Goal: Information Seeking & Learning: Find specific page/section

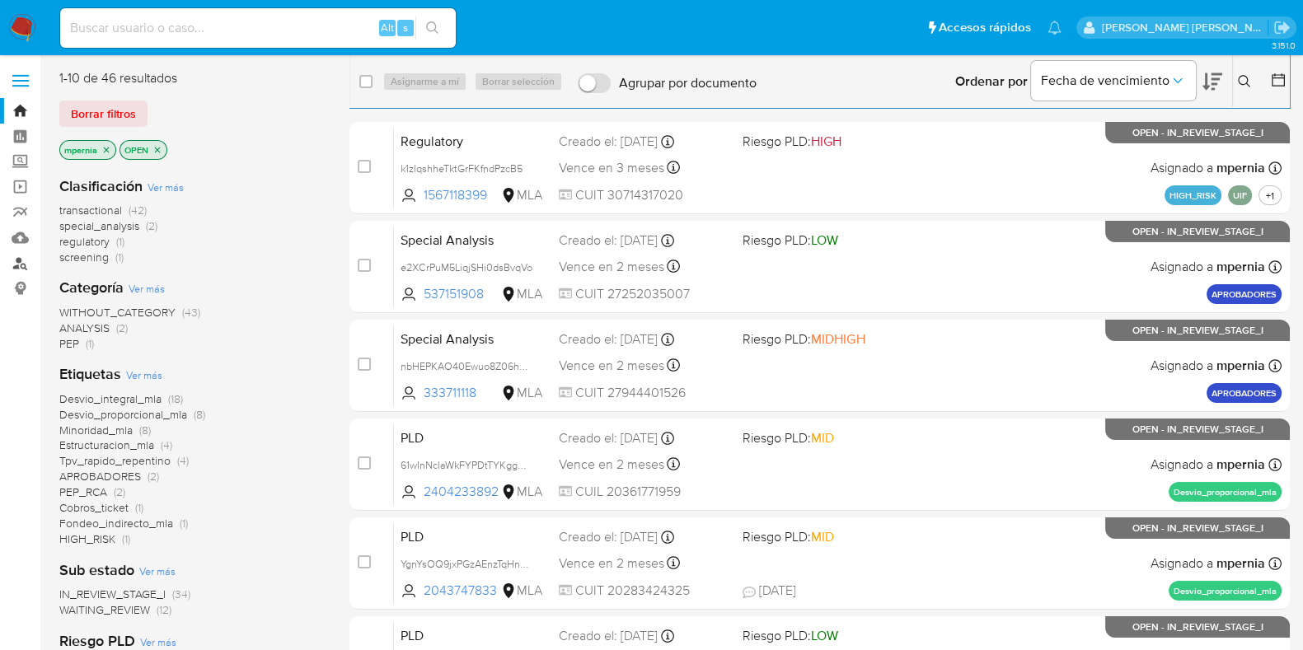
click at [23, 268] on link "Buscador de personas" at bounding box center [98, 263] width 196 height 26
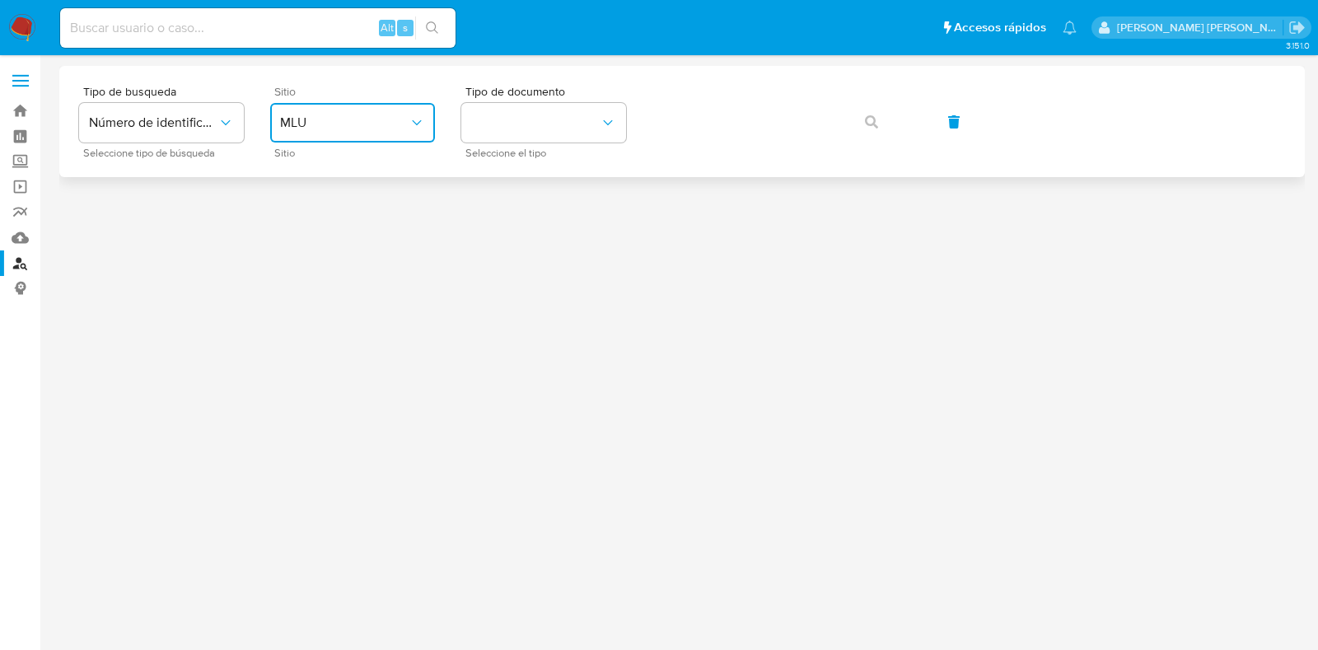
click at [400, 115] on span "MLU" at bounding box center [344, 123] width 129 height 16
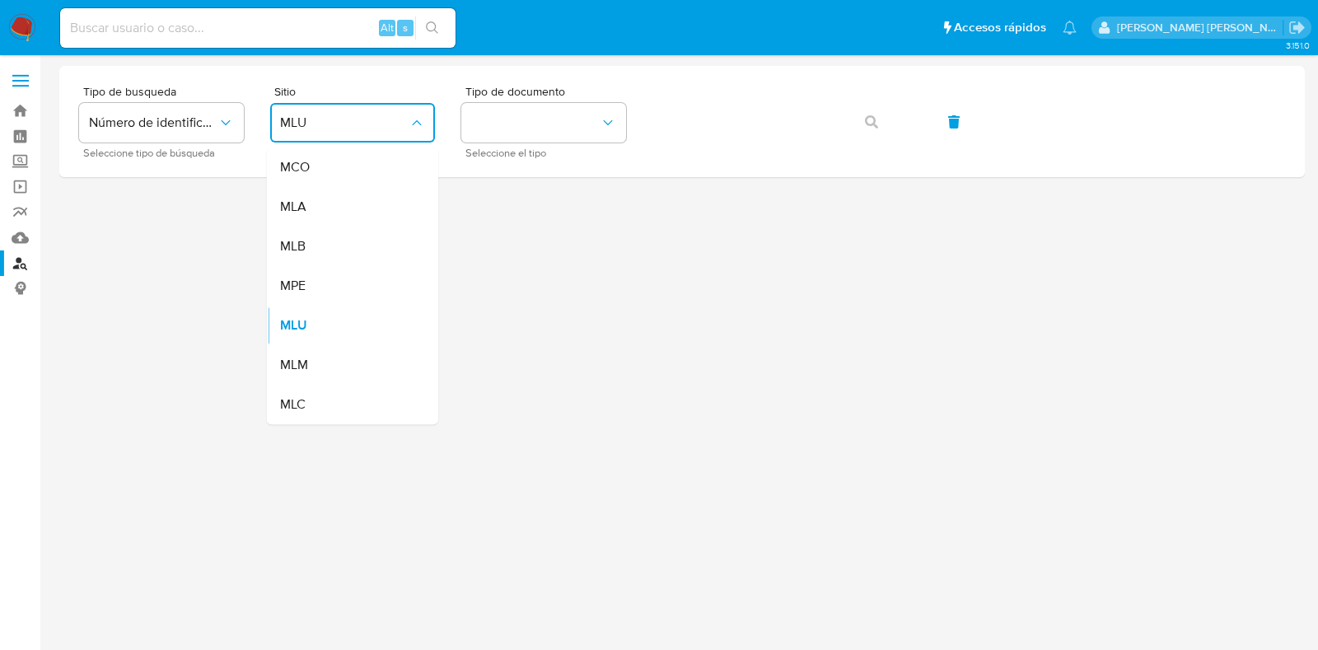
drag, startPoint x: 371, startPoint y: 195, endPoint x: 394, endPoint y: 179, distance: 28.4
click at [371, 194] on div "MLA" at bounding box center [347, 207] width 135 height 40
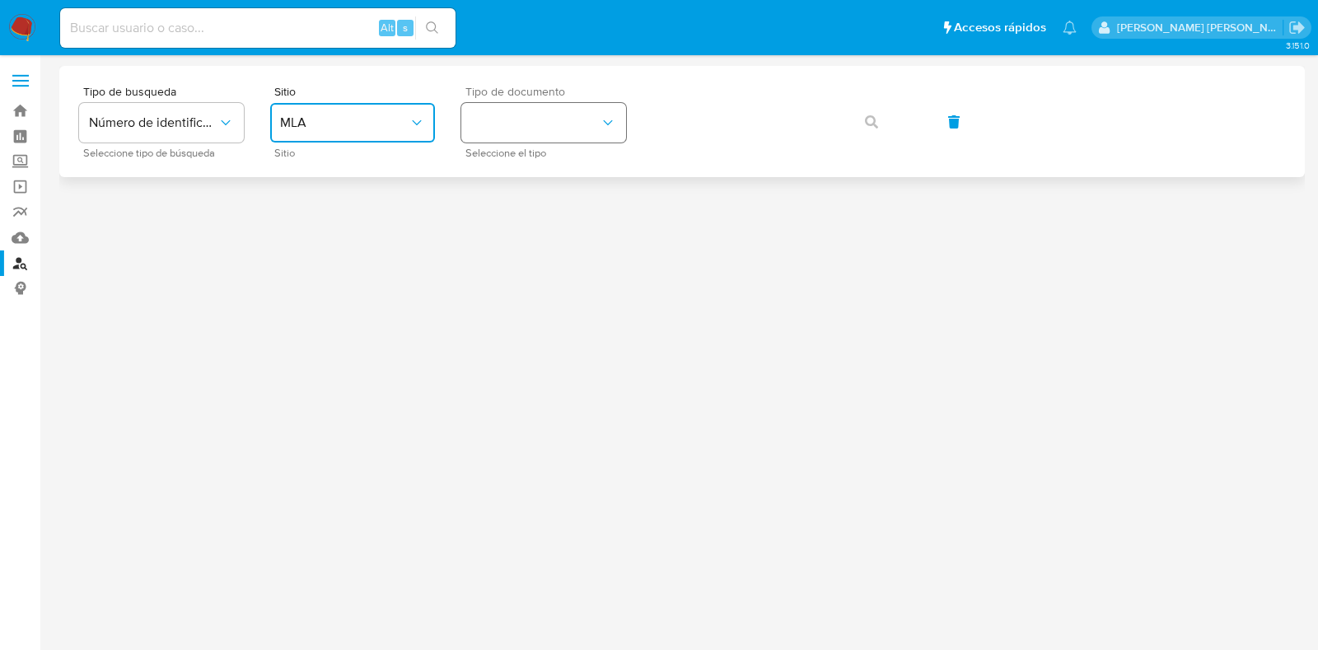
click at [554, 129] on button "identificationType" at bounding box center [543, 123] width 165 height 40
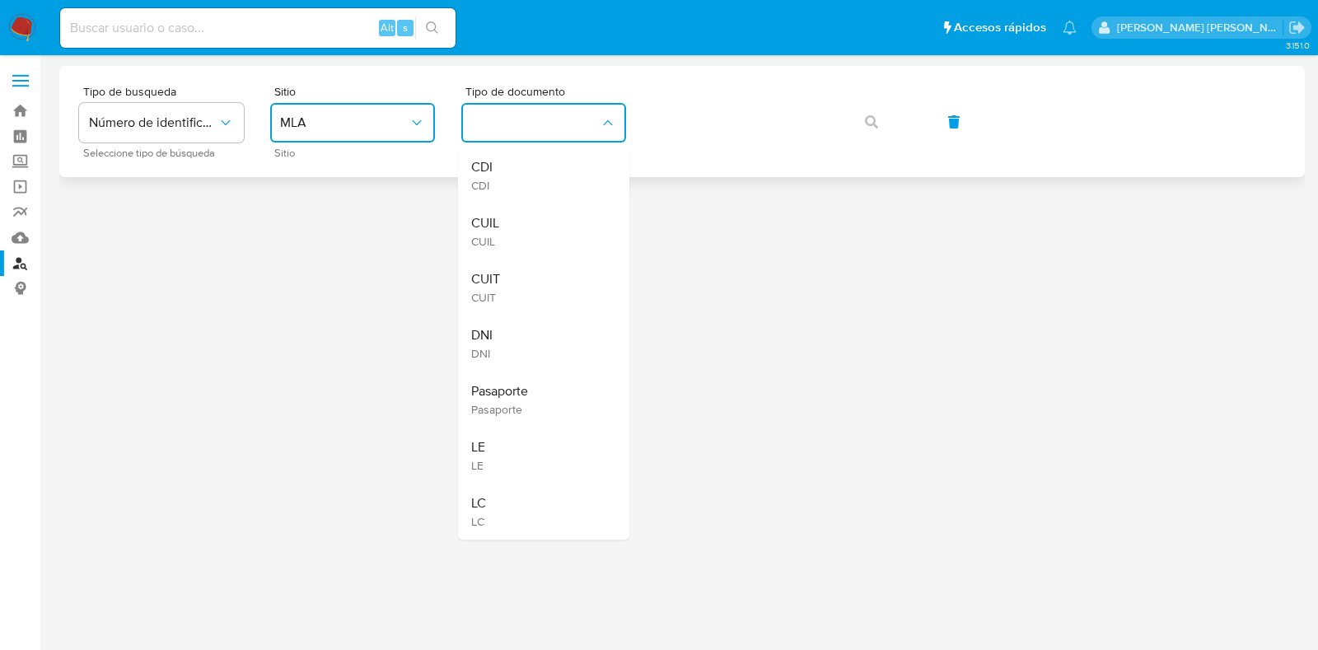
drag, startPoint x: 494, startPoint y: 279, endPoint x: 613, endPoint y: 175, distance: 158.2
click at [495, 278] on span "CUIT" at bounding box center [485, 279] width 29 height 16
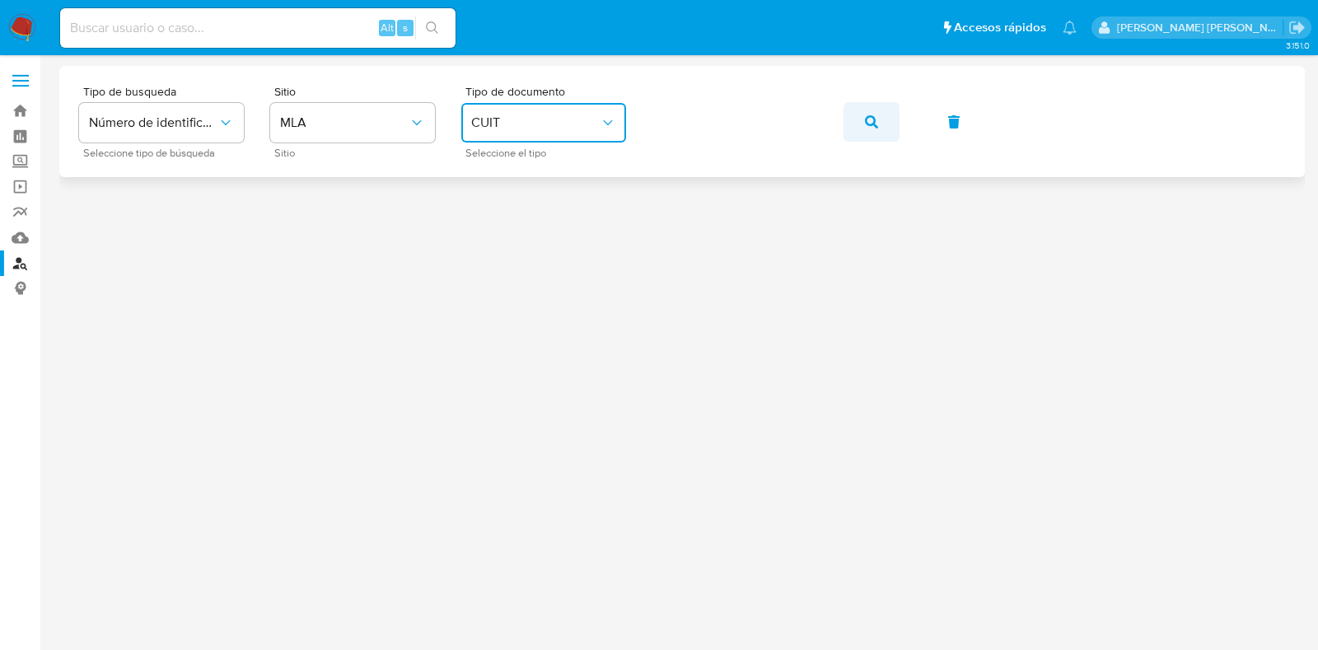
click at [871, 129] on span "button" at bounding box center [871, 122] width 13 height 36
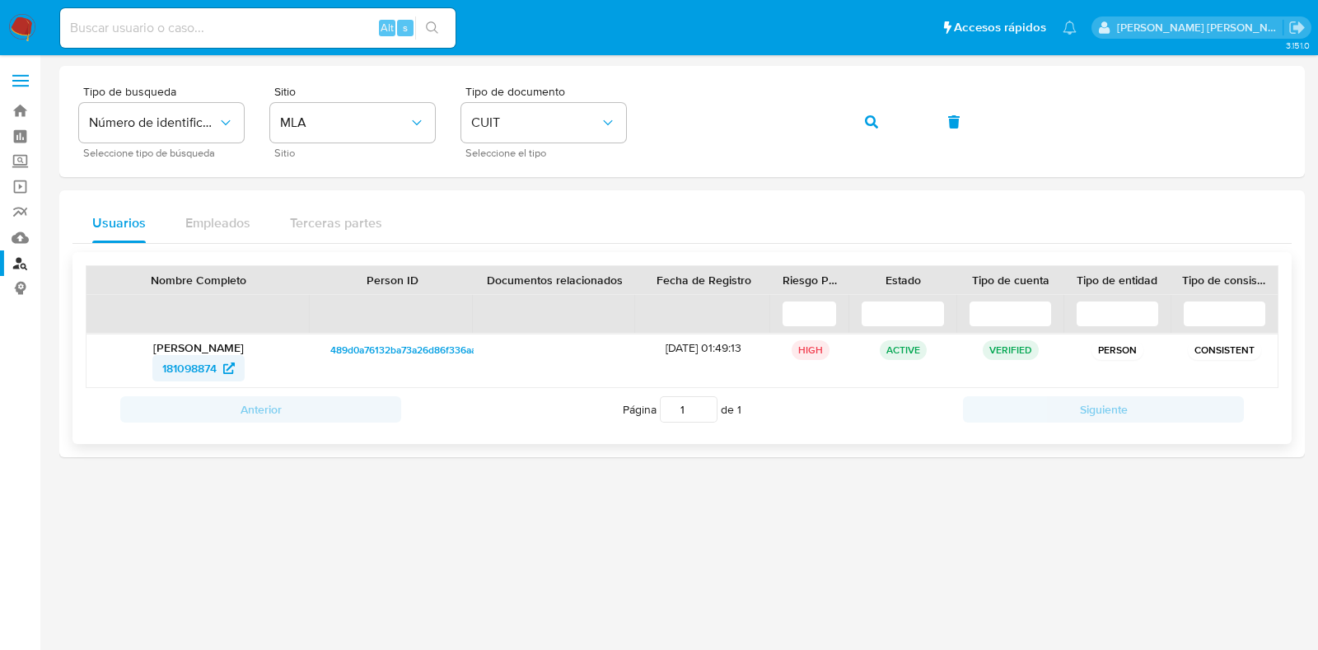
click at [172, 377] on span "181098874" at bounding box center [189, 368] width 54 height 26
click at [868, 122] on icon "button" at bounding box center [871, 121] width 13 height 13
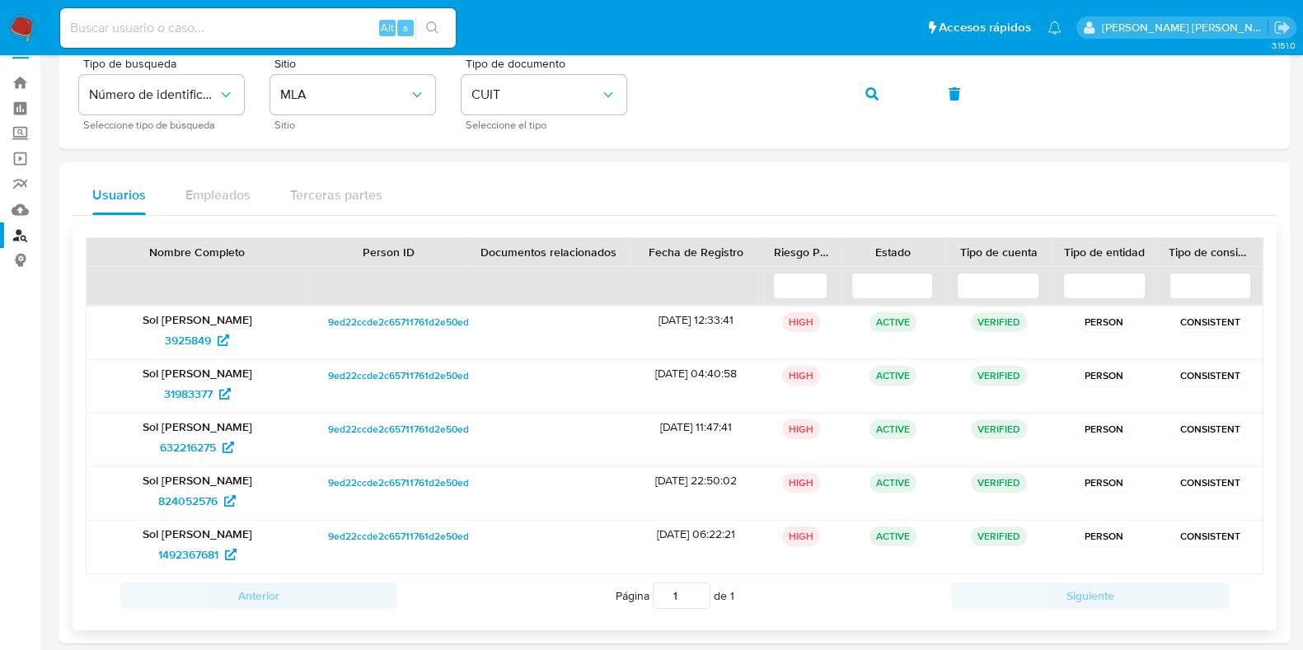
scroll to position [43, 0]
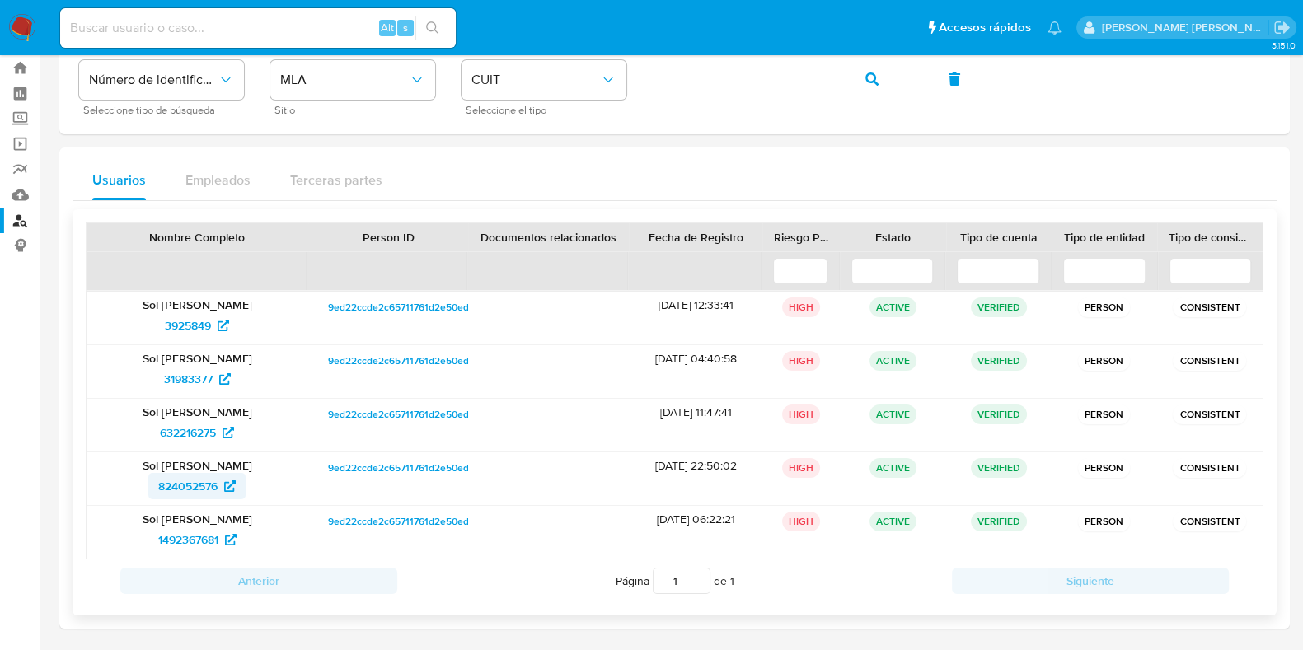
click at [186, 482] on span "824052576" at bounding box center [187, 486] width 59 height 26
click at [873, 78] on icon "button" at bounding box center [871, 79] width 13 height 13
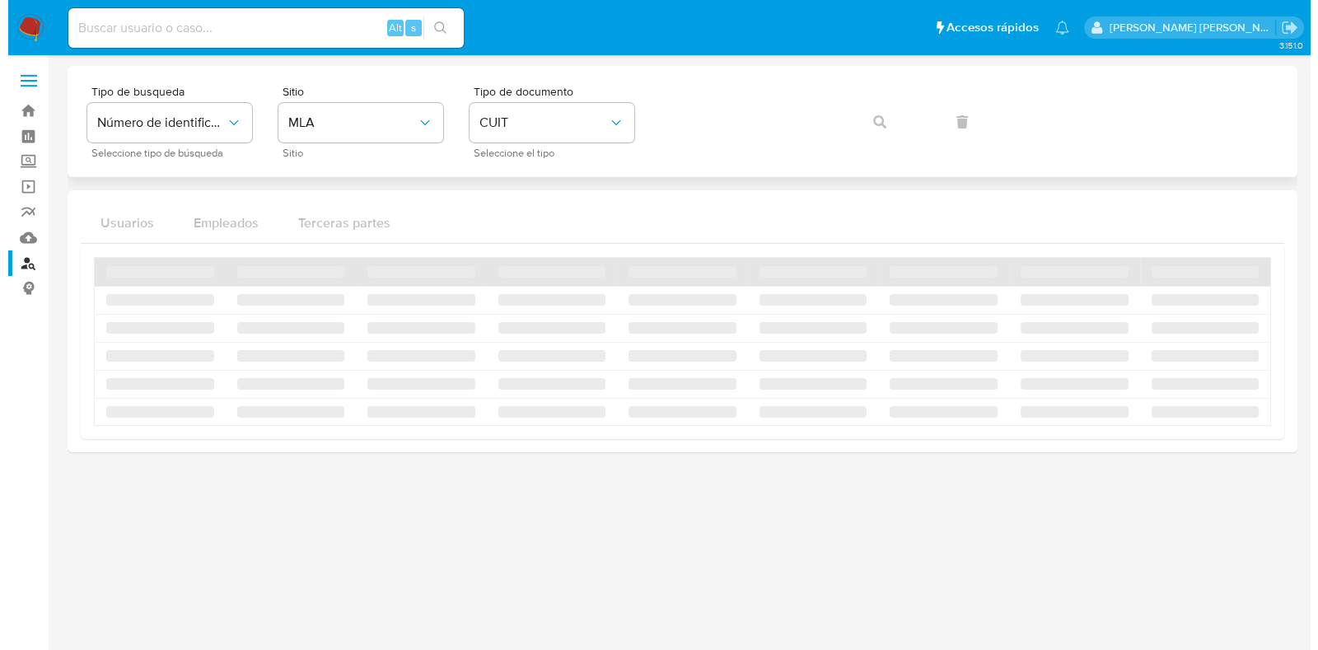
scroll to position [0, 0]
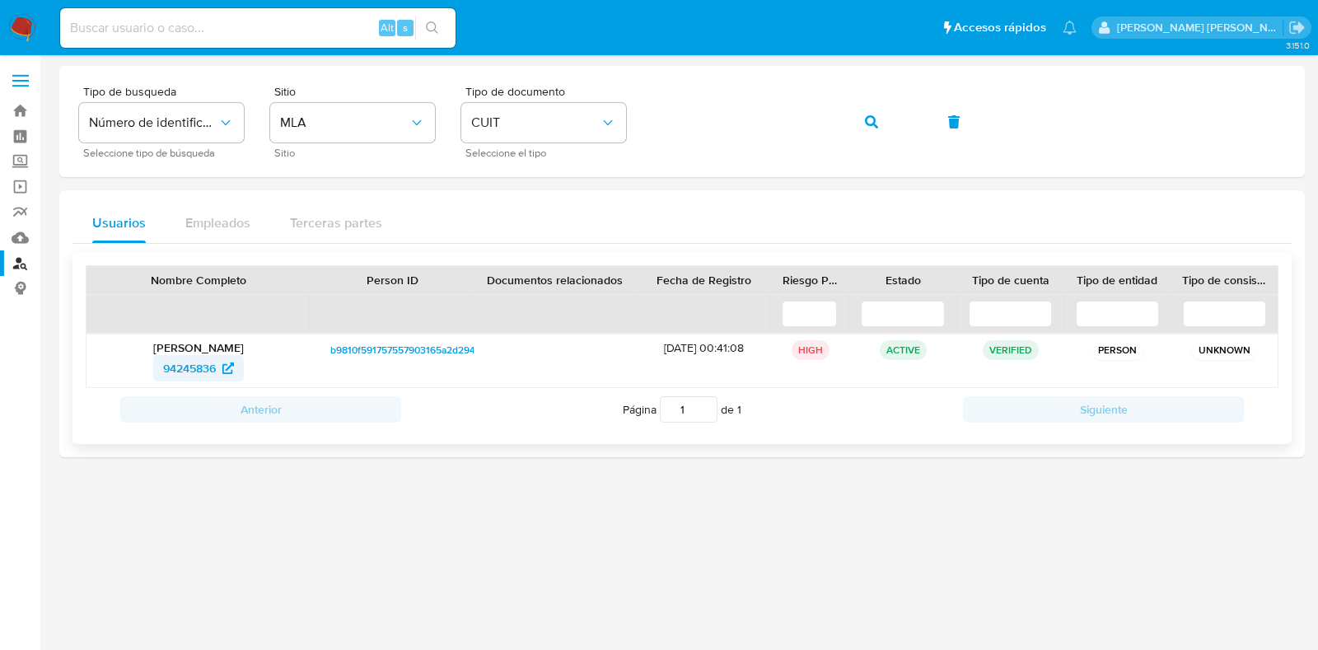
click at [175, 372] on span "94245836" at bounding box center [189, 368] width 53 height 26
click at [865, 115] on icon "button" at bounding box center [871, 121] width 13 height 13
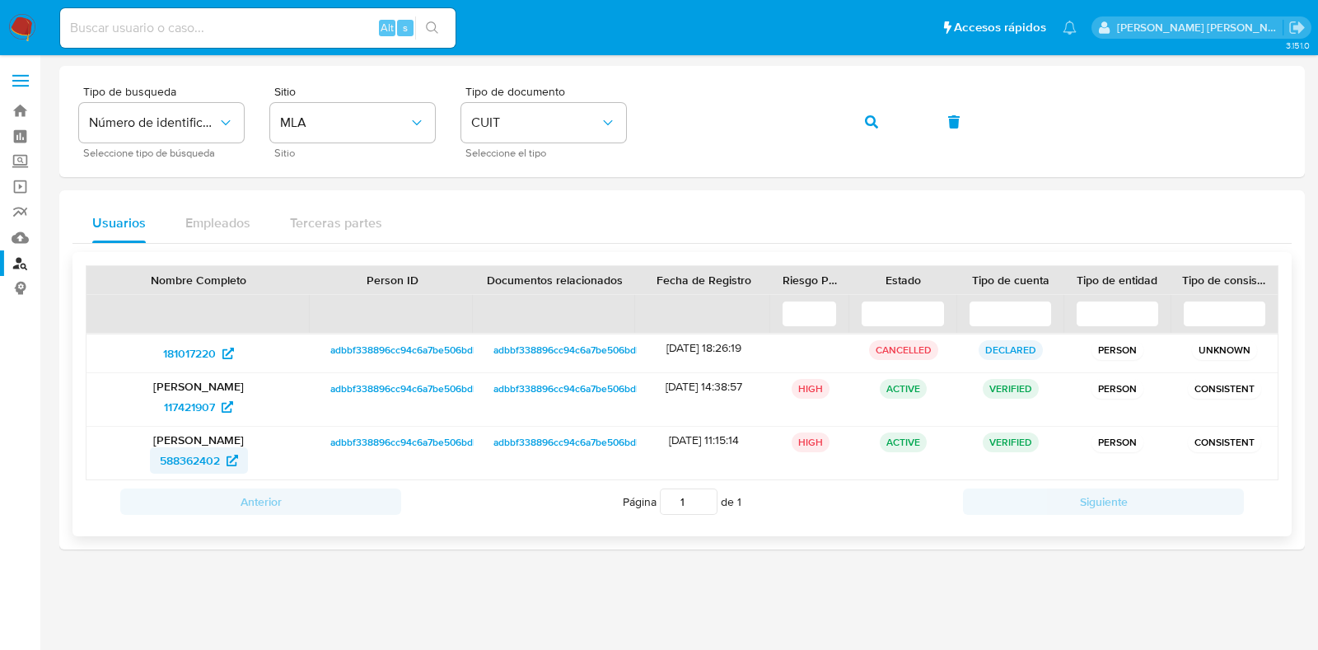
click at [175, 465] on span "588362402" at bounding box center [190, 460] width 60 height 26
click at [173, 406] on span "117421907" at bounding box center [189, 407] width 51 height 26
click at [865, 119] on icon "button" at bounding box center [871, 121] width 13 height 13
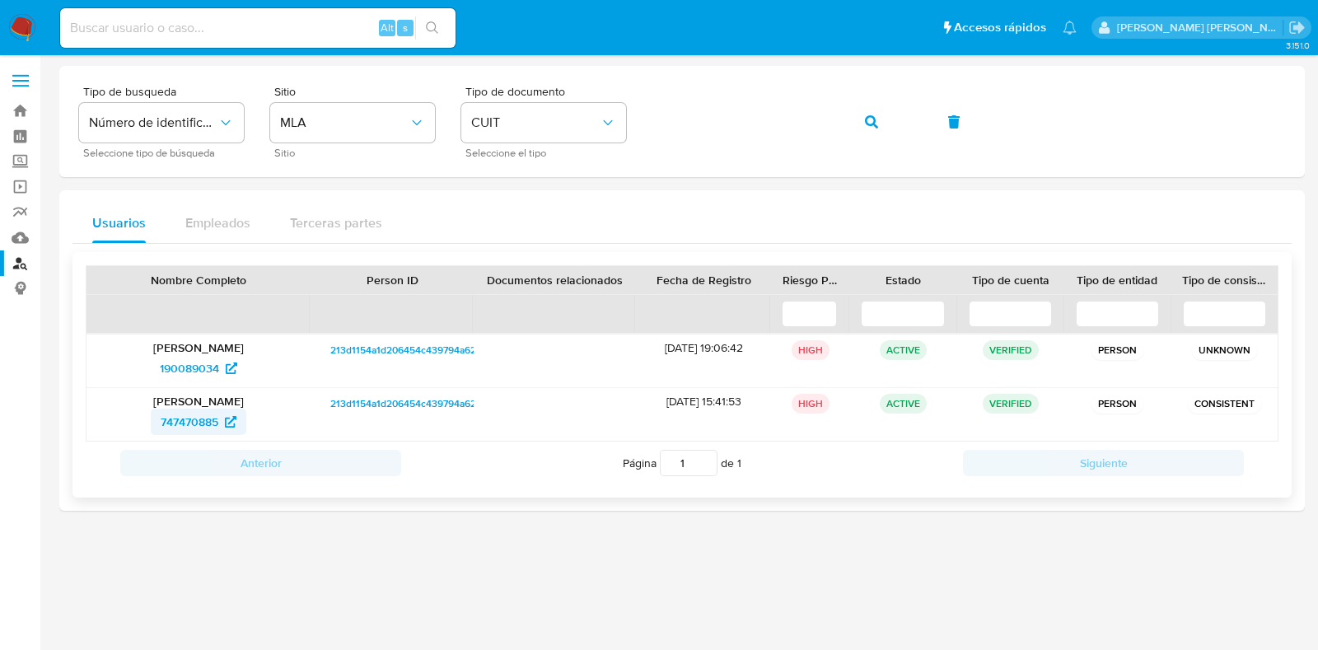
click at [195, 419] on span "747470885" at bounding box center [190, 422] width 58 height 26
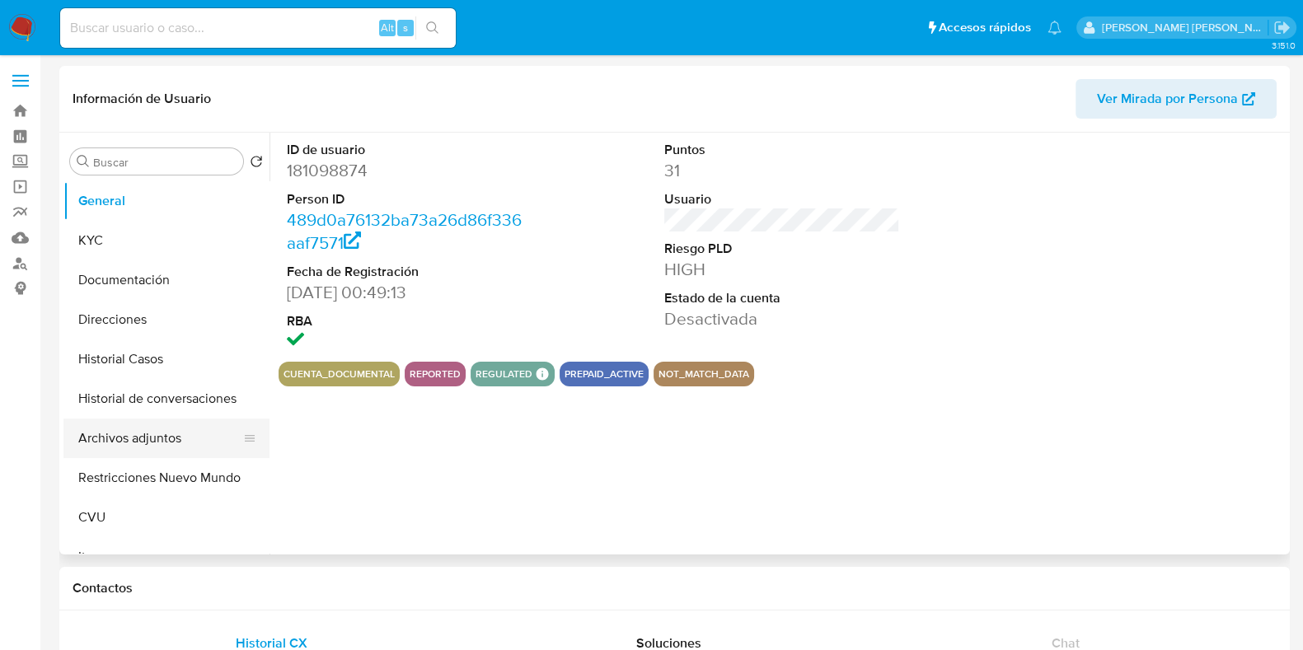
click at [143, 441] on button "Archivos adjuntos" at bounding box center [159, 439] width 193 height 40
select select "10"
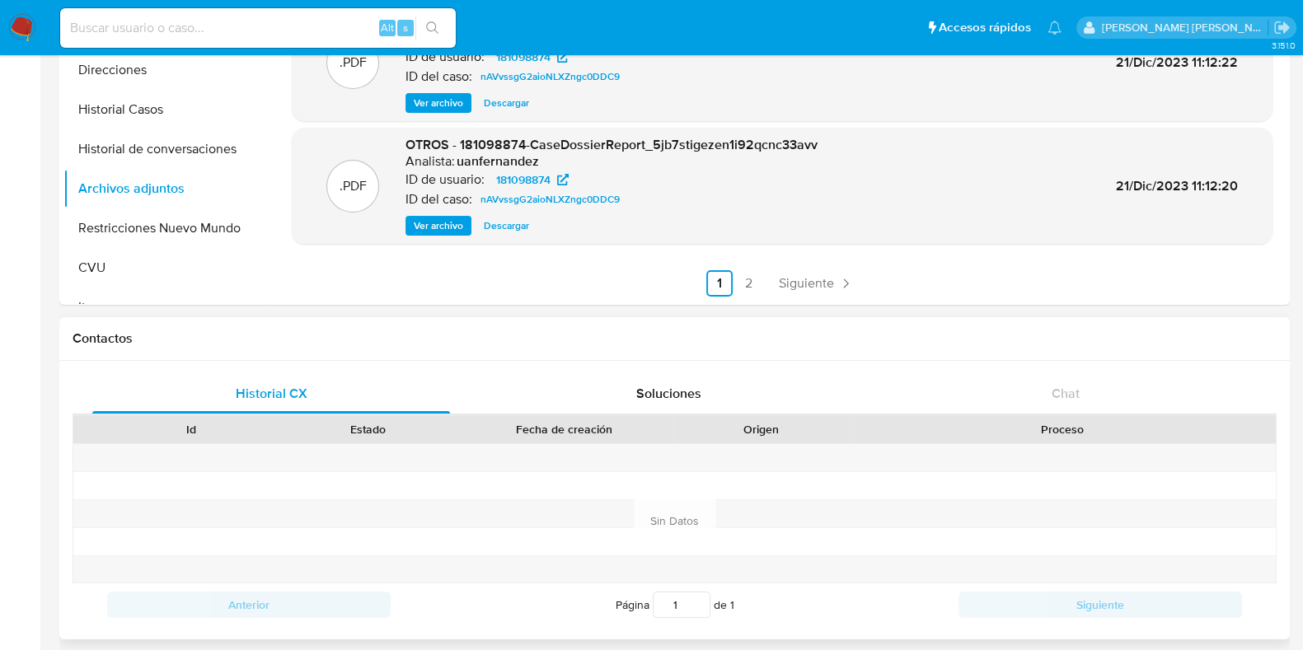
scroll to position [309, 0]
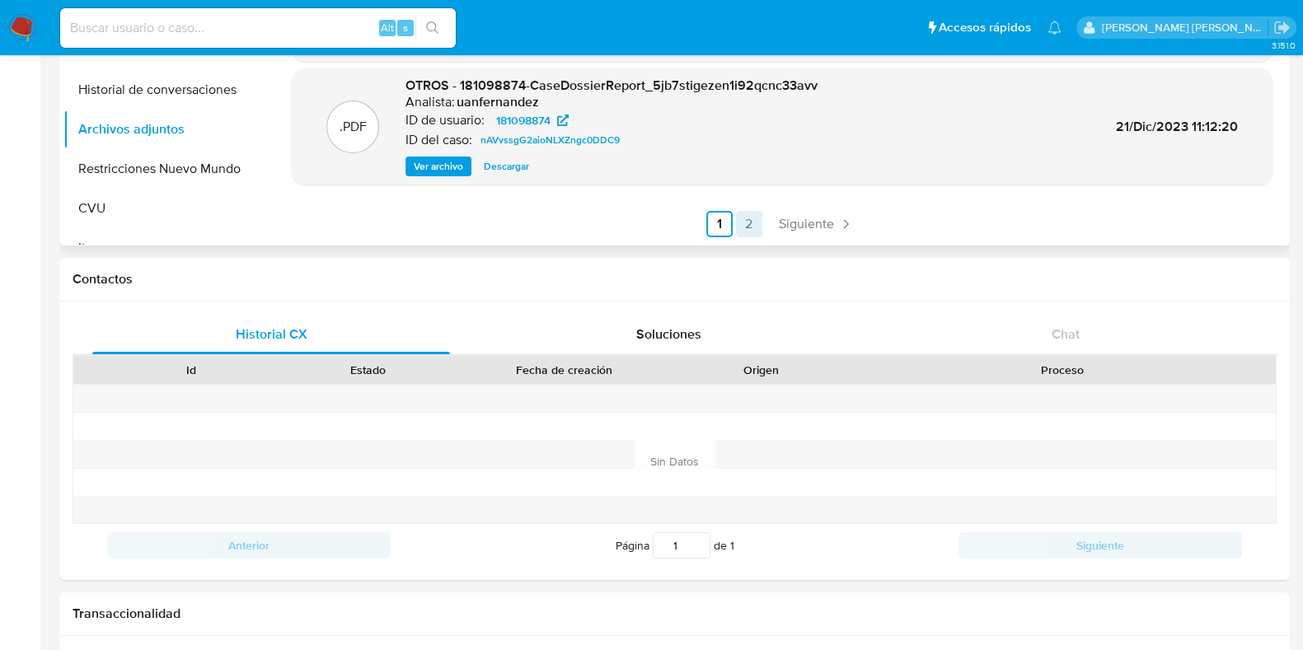
click at [746, 224] on link "2" at bounding box center [749, 224] width 26 height 26
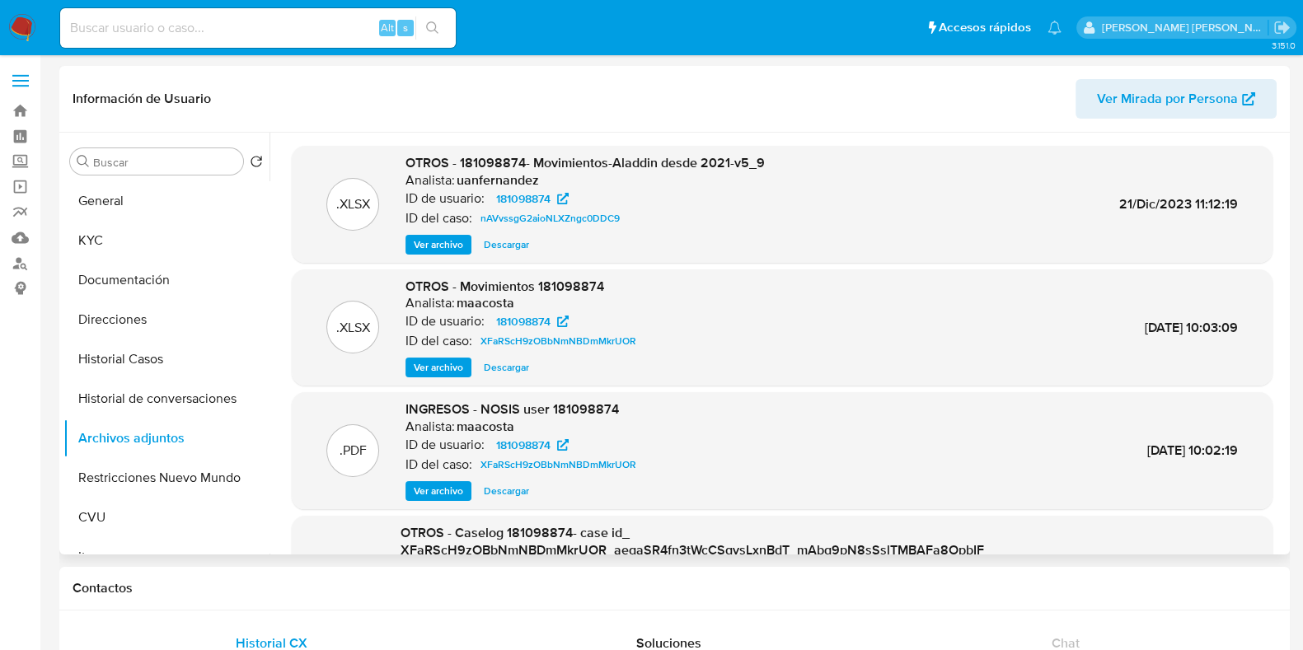
scroll to position [0, 0]
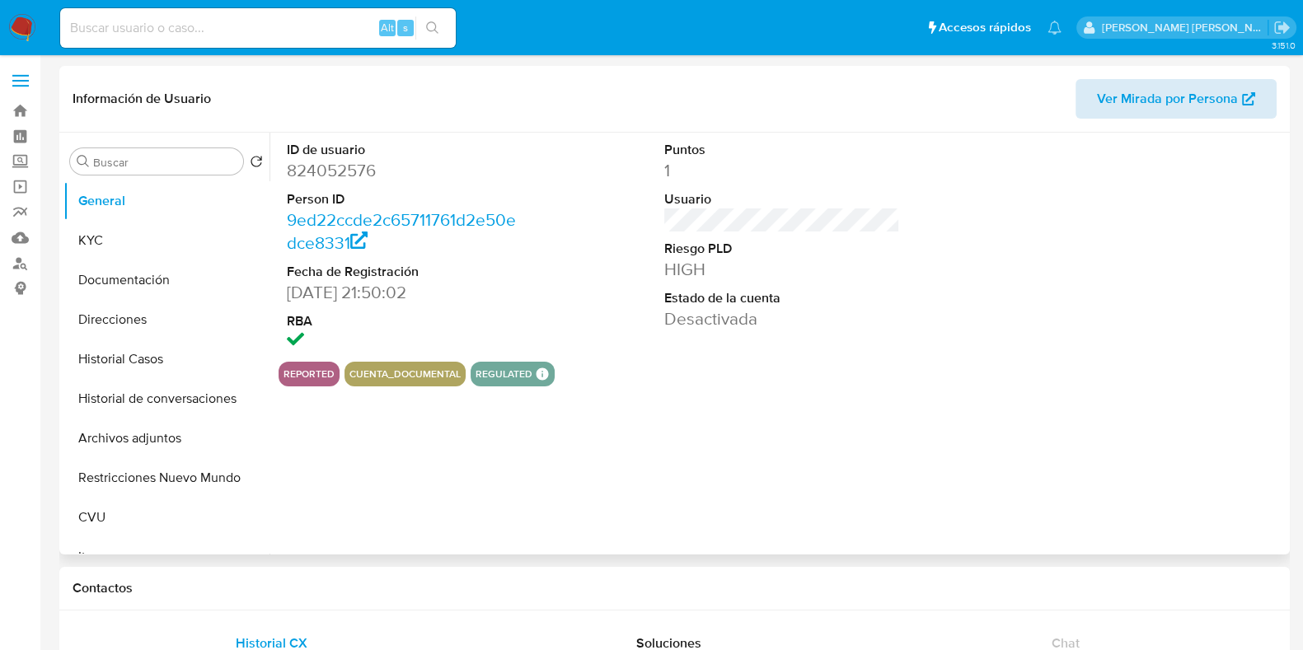
select select "10"
click at [1161, 97] on span "Ver Mirada por Persona" at bounding box center [1167, 99] width 141 height 40
click at [128, 440] on button "Archivos adjuntos" at bounding box center [159, 439] width 193 height 40
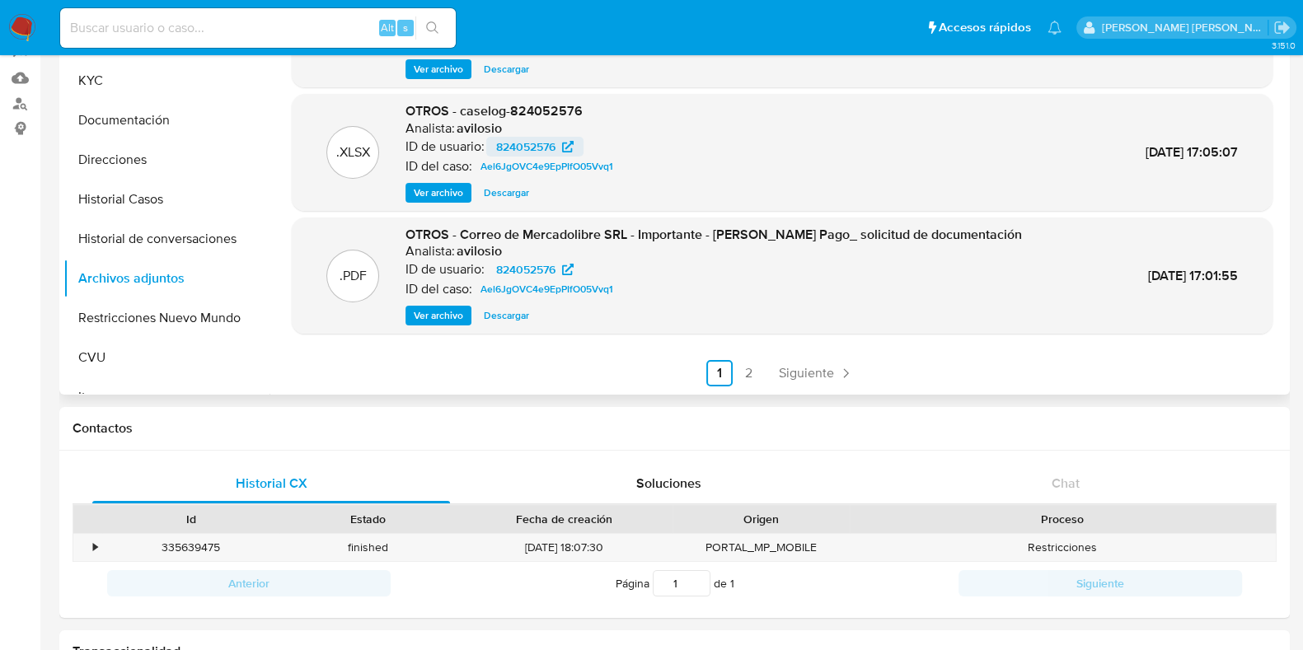
scroll to position [205, 0]
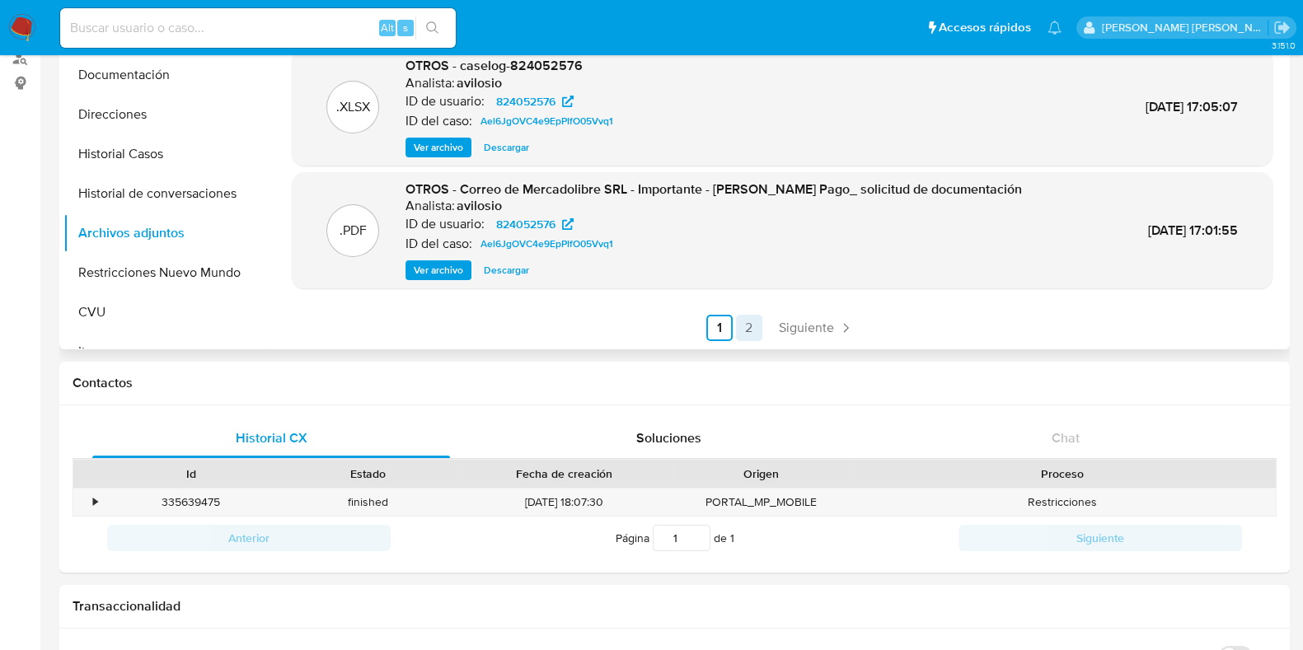
click at [755, 331] on link "2" at bounding box center [749, 328] width 26 height 26
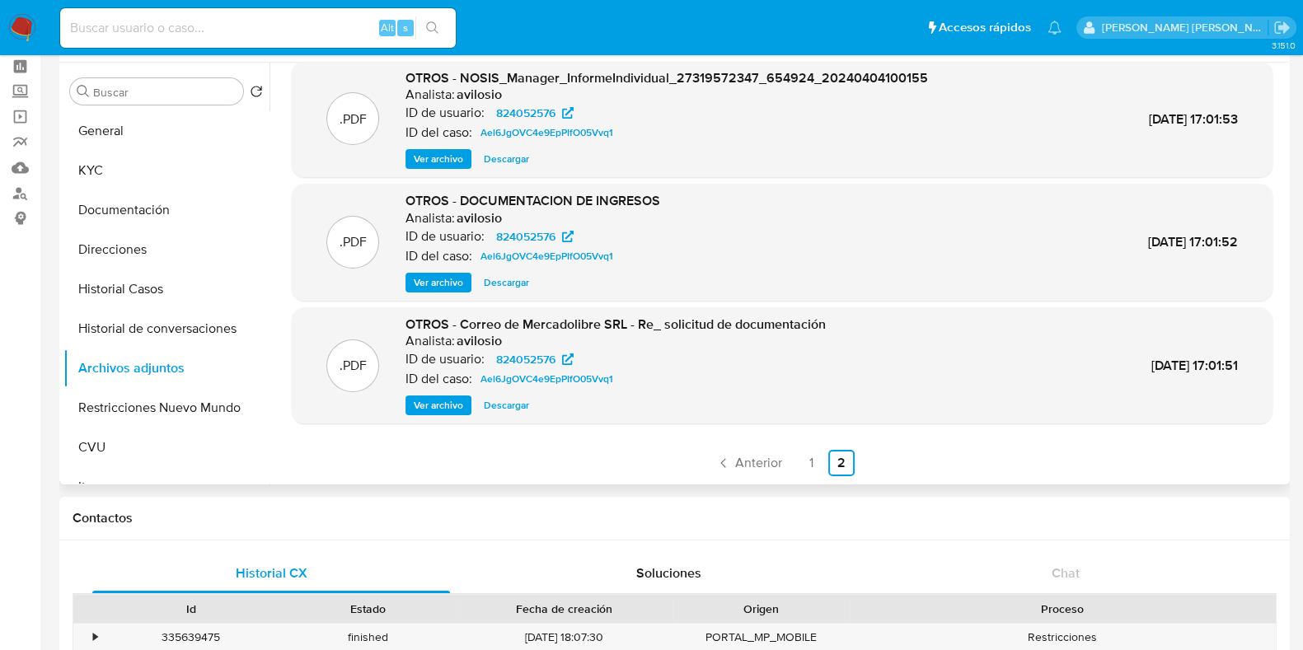
scroll to position [102, 0]
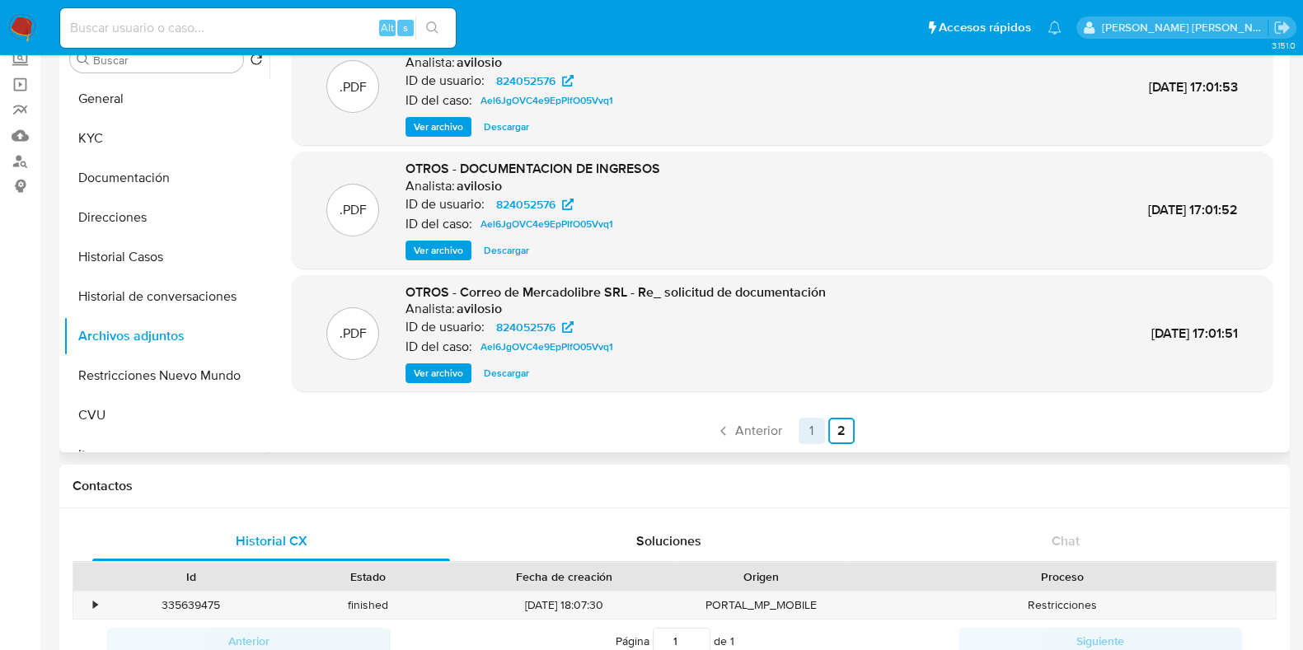
click at [807, 429] on link "1" at bounding box center [811, 431] width 26 height 26
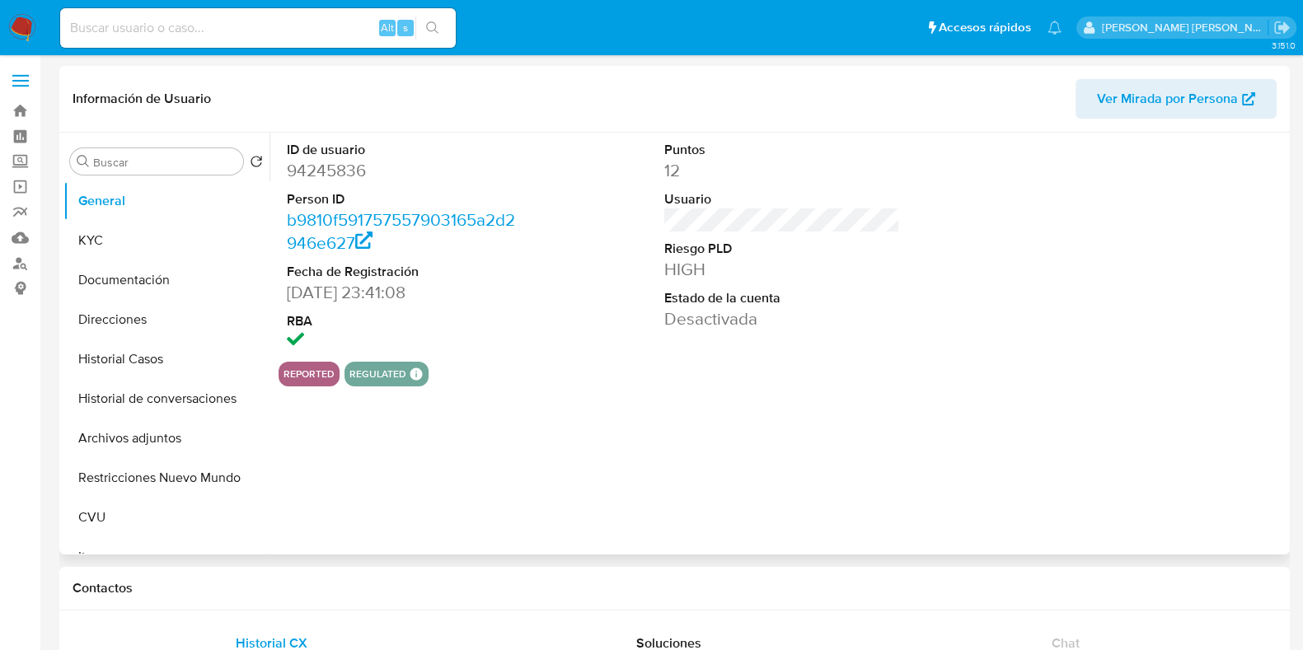
select select "10"
click at [140, 428] on button "Archivos adjuntos" at bounding box center [159, 439] width 193 height 40
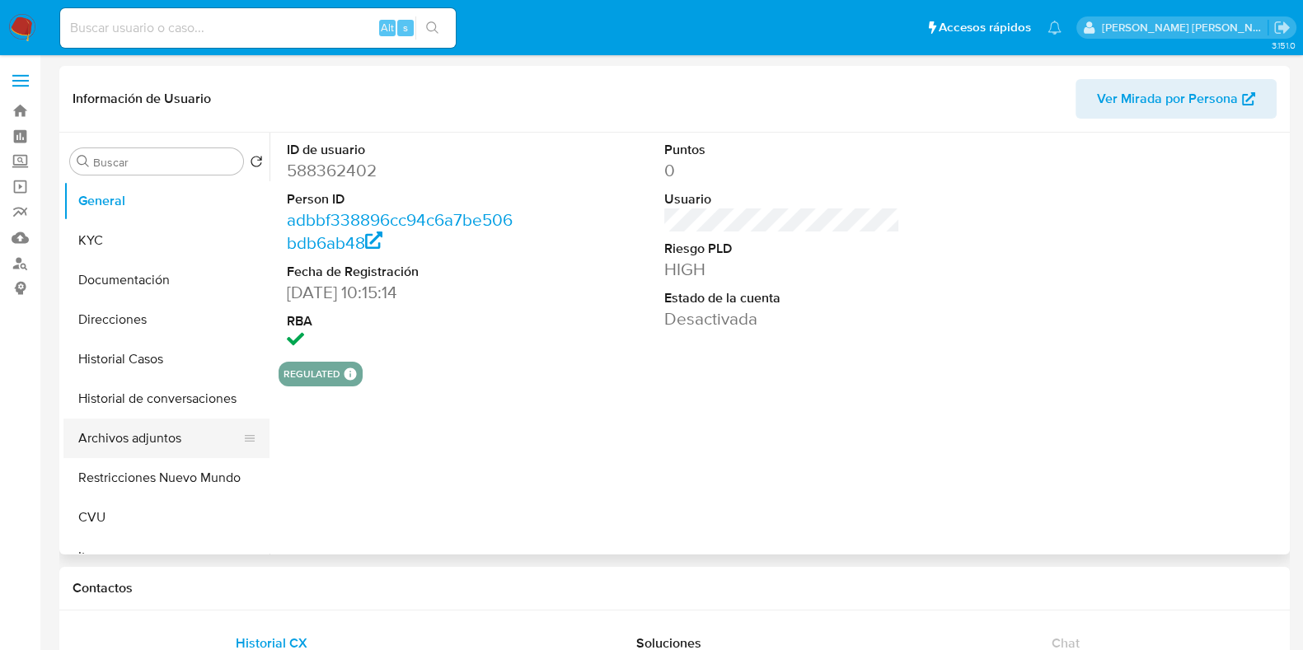
select select "10"
click at [124, 439] on button "Archivos adjuntos" at bounding box center [159, 439] width 193 height 40
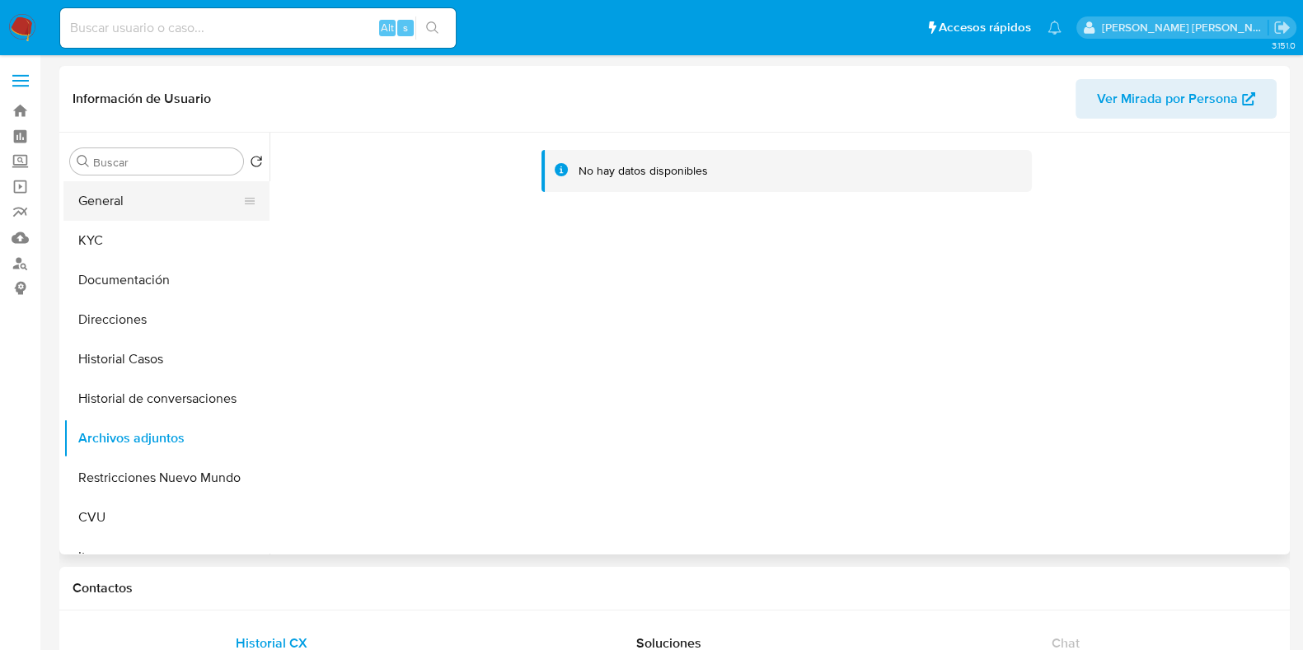
click at [116, 213] on button "General" at bounding box center [159, 201] width 193 height 40
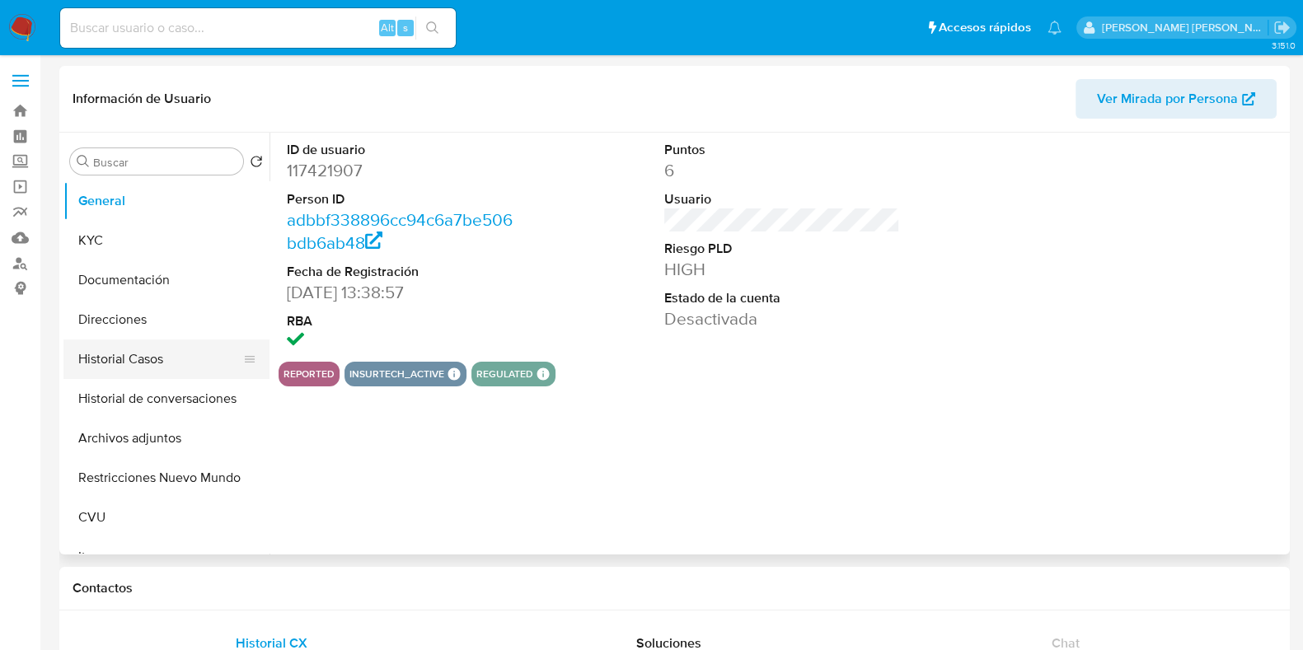
select select "10"
click at [164, 428] on button "Archivos adjuntos" at bounding box center [159, 439] width 193 height 40
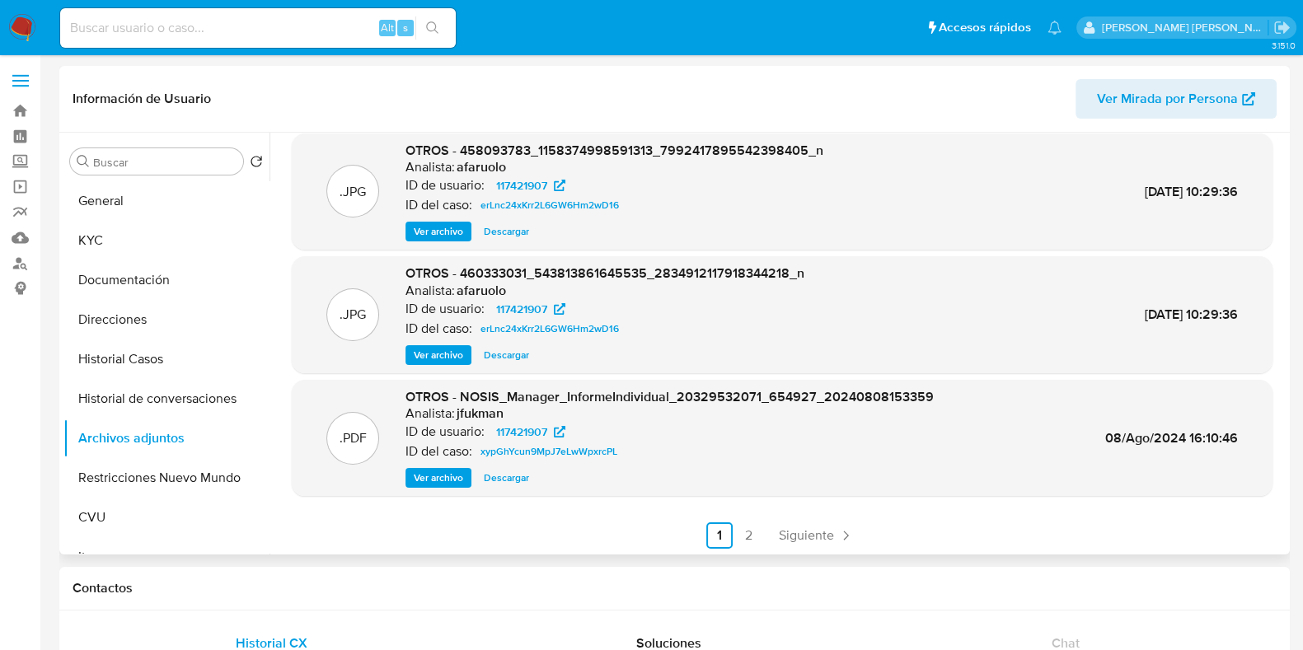
scroll to position [138, 0]
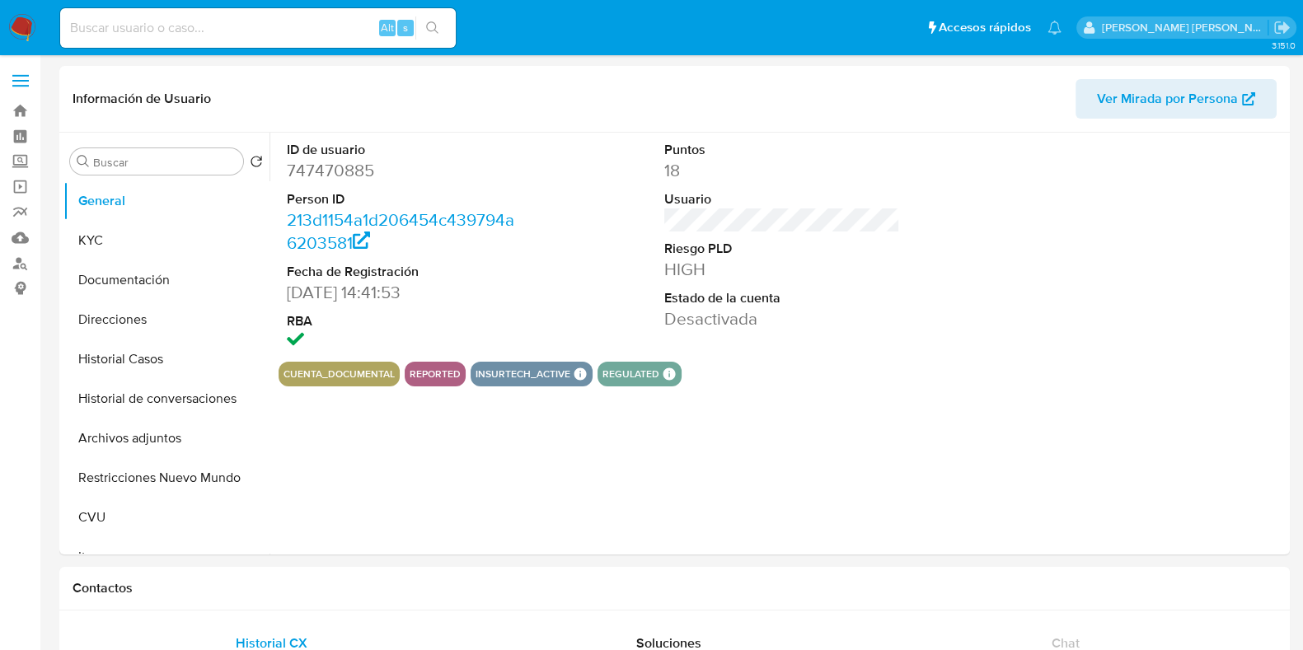
select select "10"
click at [131, 431] on button "Archivos adjuntos" at bounding box center [159, 439] width 193 height 40
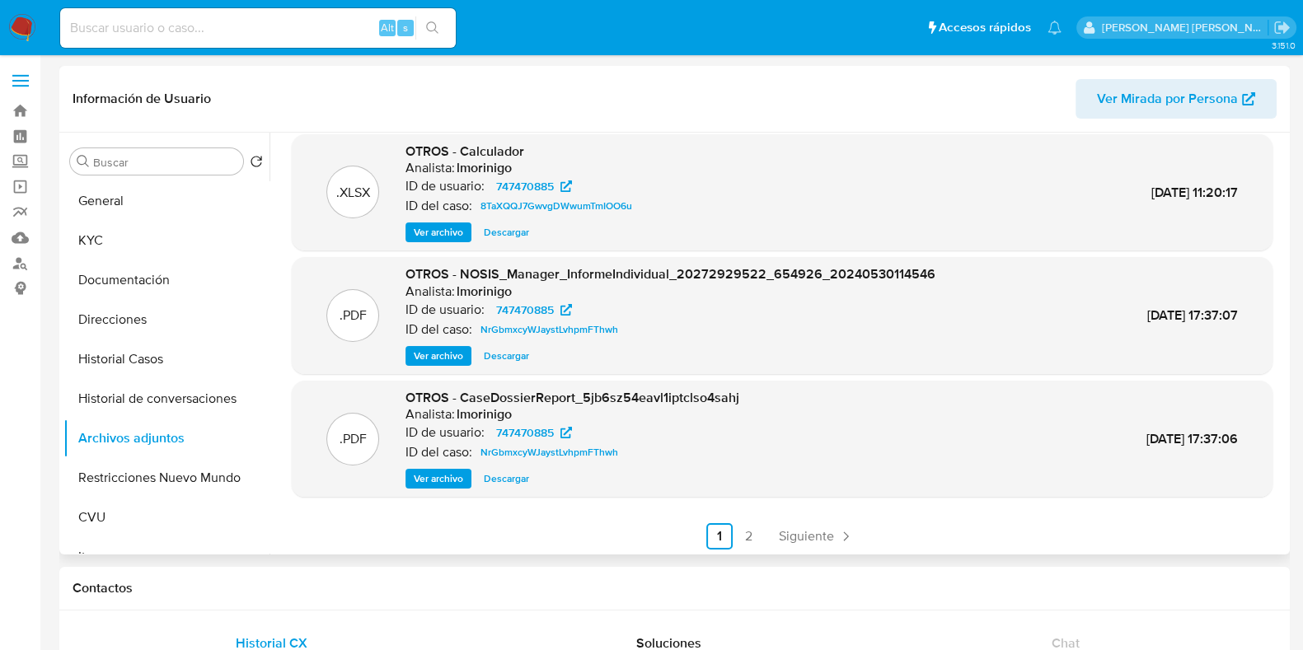
scroll to position [138, 0]
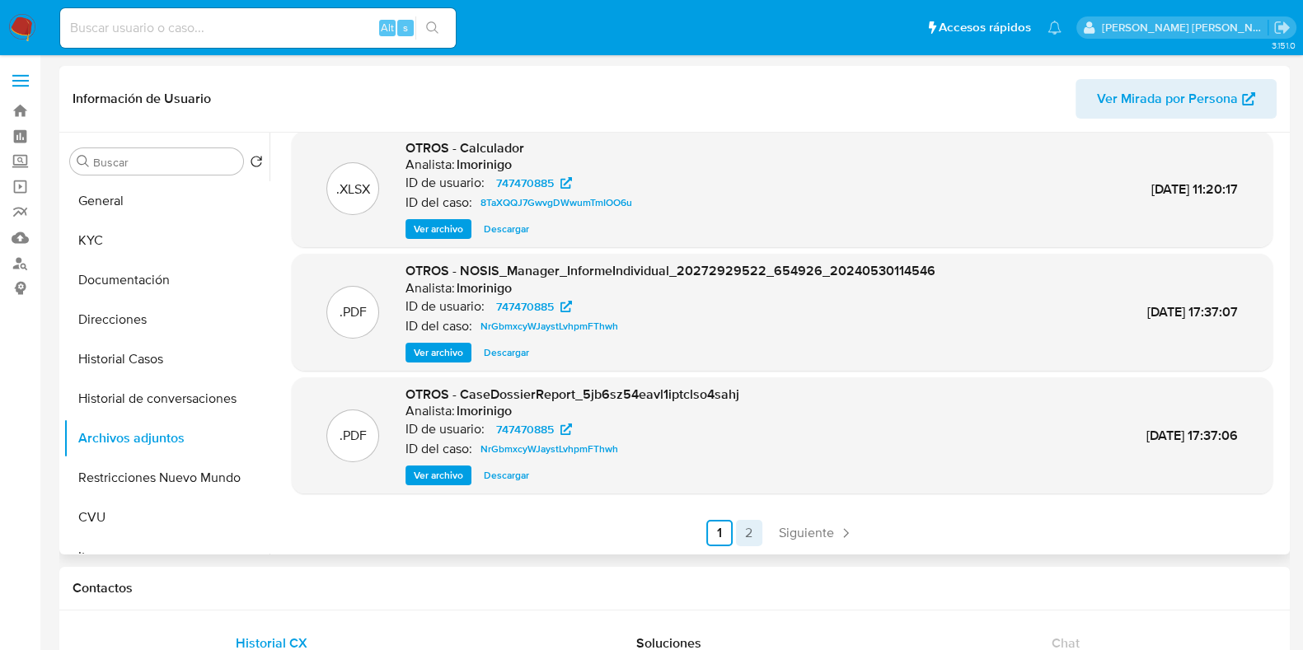
click at [745, 539] on link "2" at bounding box center [749, 533] width 26 height 26
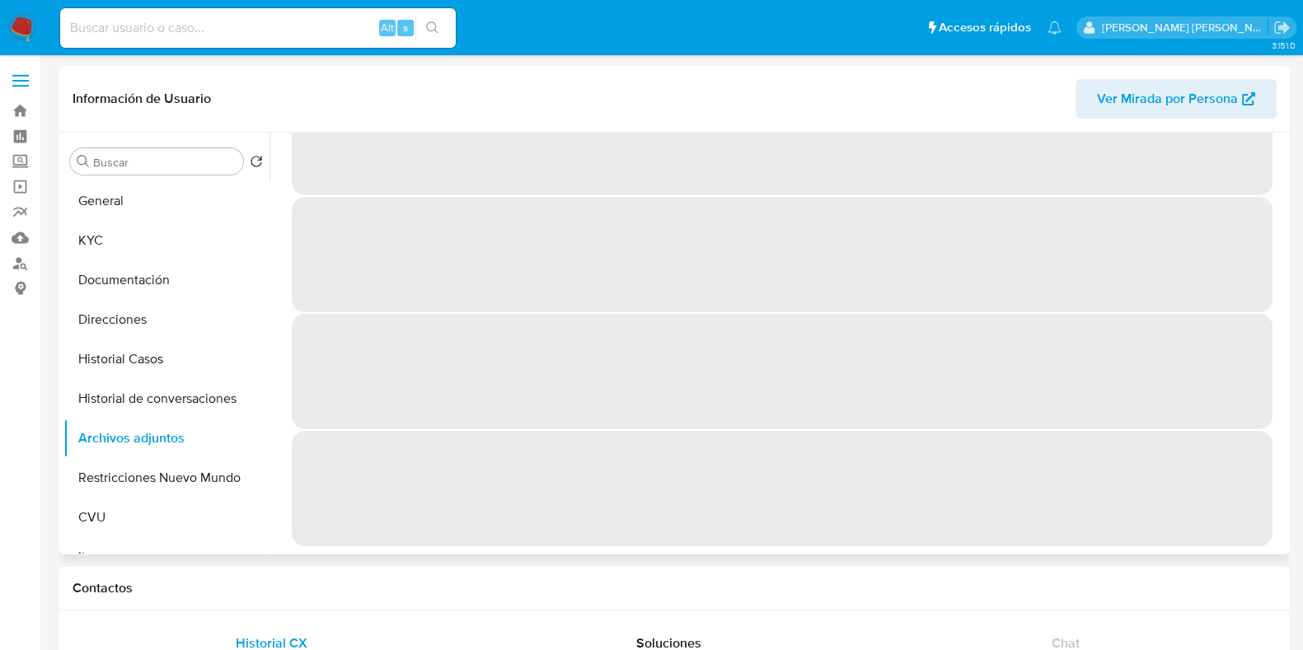
scroll to position [0, 0]
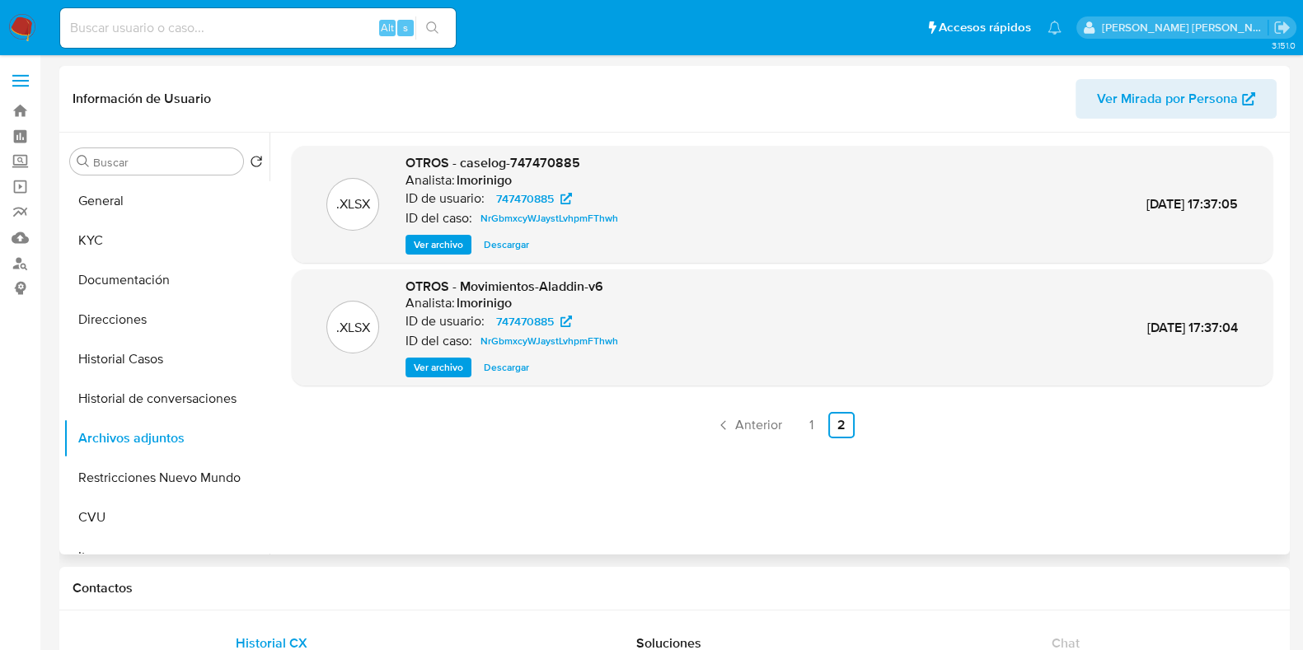
click at [1165, 510] on div ".XLSX OTROS - caselog-747470885 Analista: lmorinigo ID de usuario: 747470885 ID…" at bounding box center [782, 343] width 980 height 395
